Goal: Information Seeking & Learning: Find specific fact

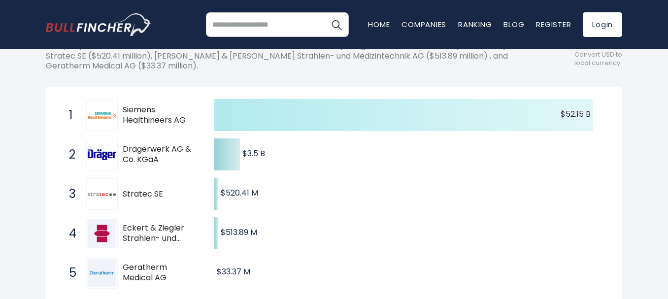
scroll to position [295, 0]
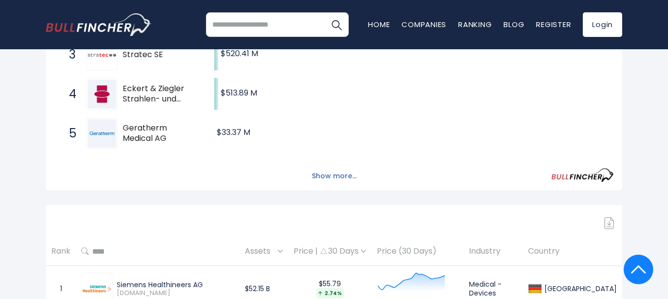
click at [327, 175] on button "Show more..." at bounding box center [334, 176] width 57 height 16
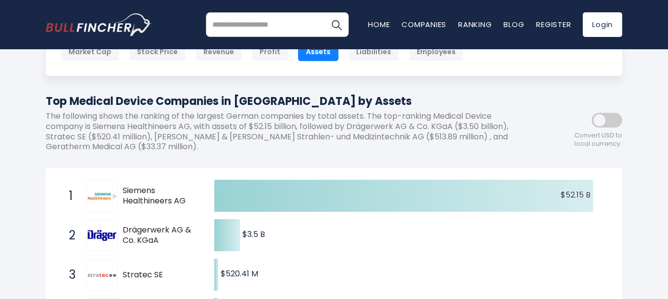
scroll to position [148, 0]
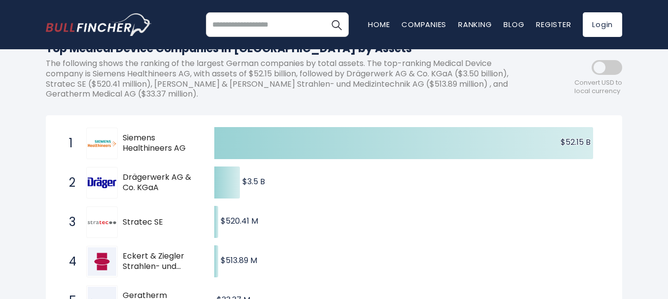
drag, startPoint x: 153, startPoint y: 194, endPoint x: 117, endPoint y: 200, distance: 36.0
click at [117, 206] on div "3 Stratec SE SBS.DE" at bounding box center [130, 222] width 133 height 32
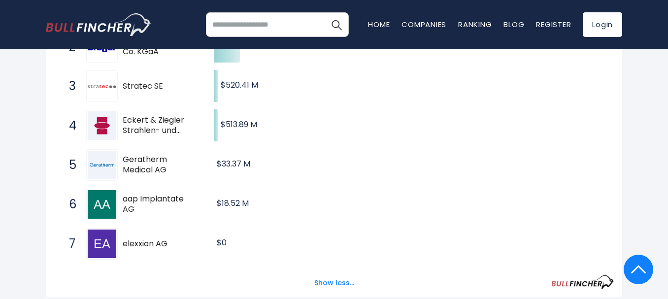
scroll to position [246, 0]
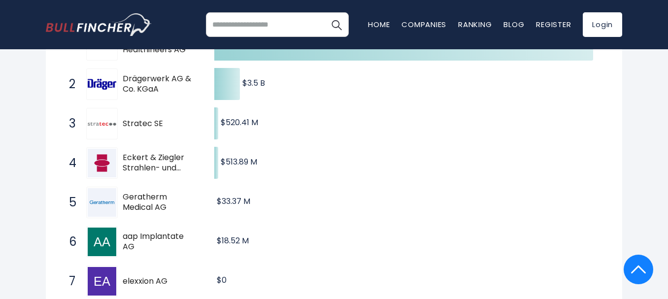
drag, startPoint x: 118, startPoint y: 170, endPoint x: 170, endPoint y: 194, distance: 57.1
click at [170, 194] on div "5 Geratherm Medical AG GME.DE" at bounding box center [130, 203] width 133 height 32
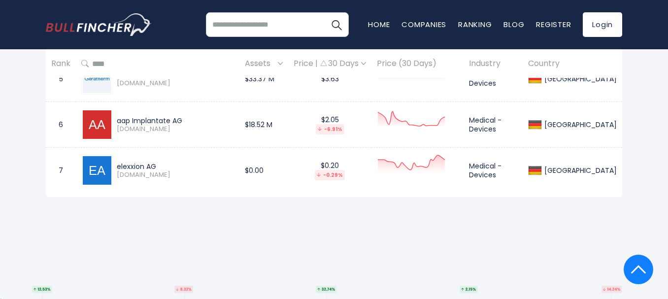
scroll to position [788, 0]
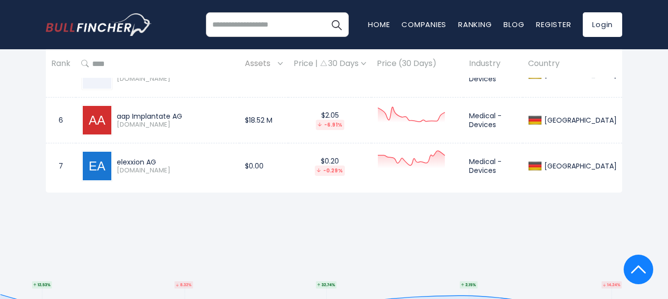
click at [131, 158] on div "elexxion AG" at bounding box center [175, 162] width 117 height 9
copy div "elexxion AG"
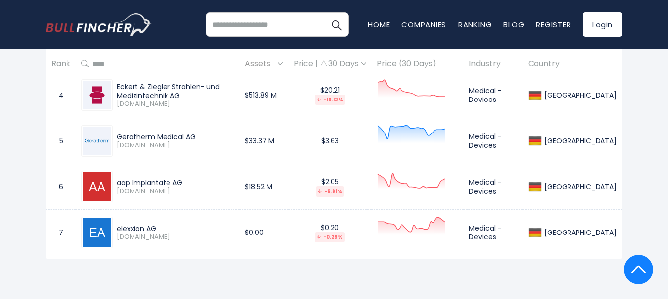
scroll to position [739, 0]
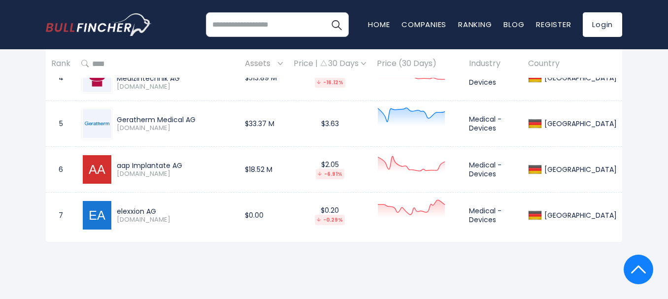
drag, startPoint x: 196, startPoint y: 140, endPoint x: 116, endPoint y: 142, distance: 80.3
click at [116, 154] on div "aap Implantate AG AAQ1.DE" at bounding box center [157, 170] width 153 height 32
copy div "aap Implantate AG"
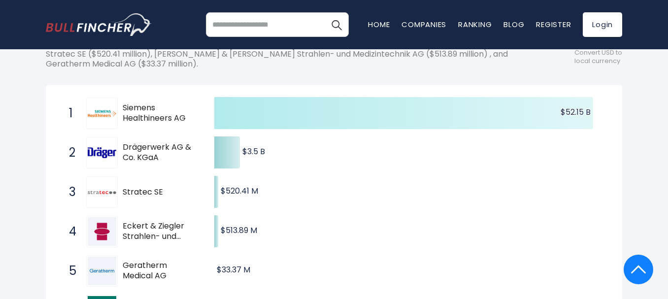
scroll to position [0, 0]
